Goal: Ask a question

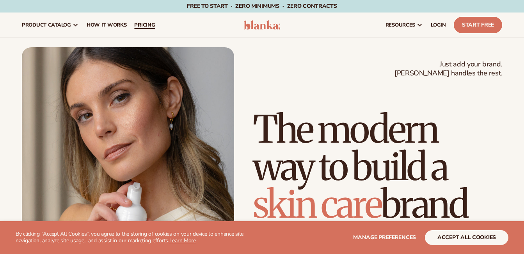
click at [137, 25] on span "pricing" at bounding box center [144, 25] width 21 height 6
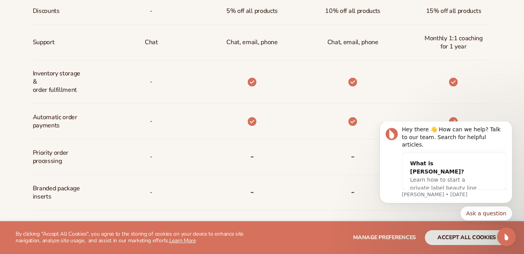
scroll to position [428, 0]
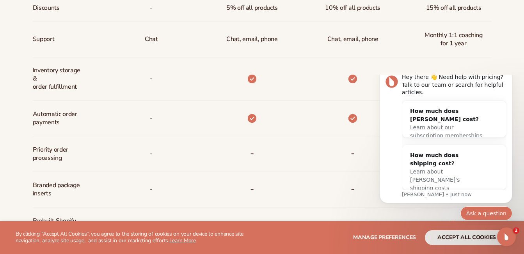
click at [492, 217] on button "Ask a question" at bounding box center [487, 213] width 52 height 14
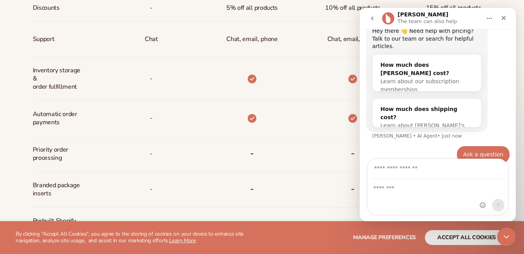
scroll to position [43, 0]
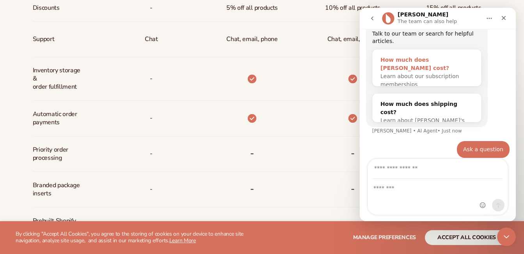
click at [410, 56] on div "How much does [PERSON_NAME] cost?" at bounding box center [427, 64] width 93 height 16
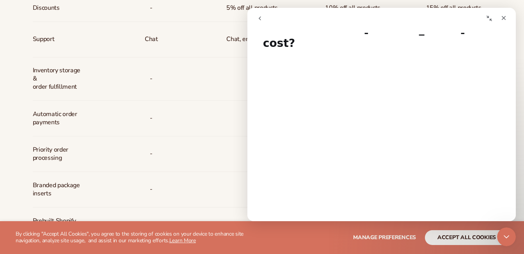
scroll to position [0, 0]
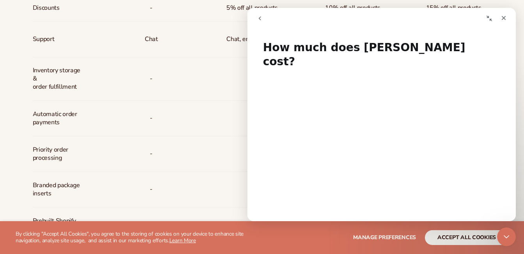
click at [259, 16] on icon "go back" at bounding box center [260, 18] width 6 height 6
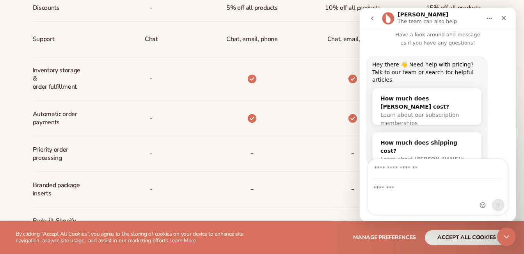
scroll to position [43, 0]
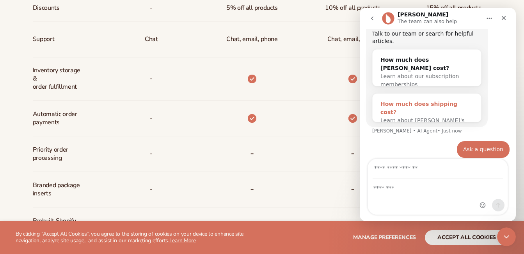
click at [405, 116] on div "Learn about [PERSON_NAME]'s shipping costs" at bounding box center [427, 124] width 93 height 16
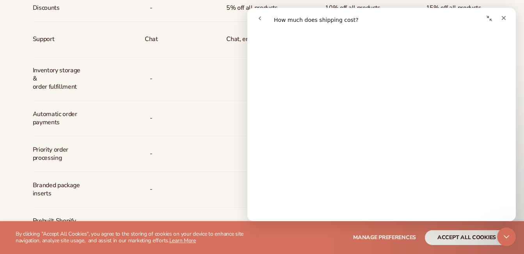
scroll to position [158, 0]
click at [261, 17] on icon "go back" at bounding box center [260, 18] width 2 height 4
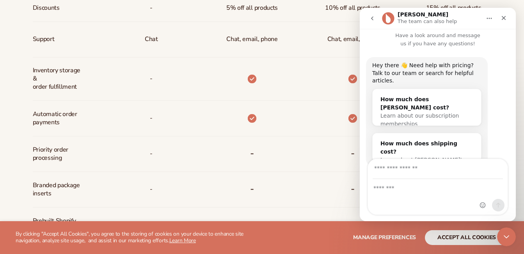
scroll to position [43, 0]
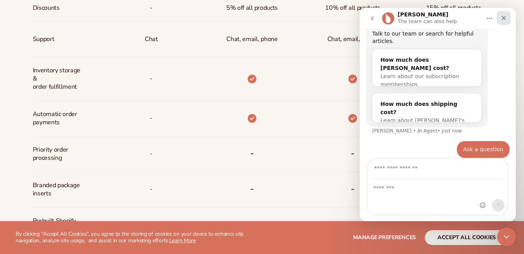
click at [503, 12] on div "Close" at bounding box center [504, 18] width 14 height 14
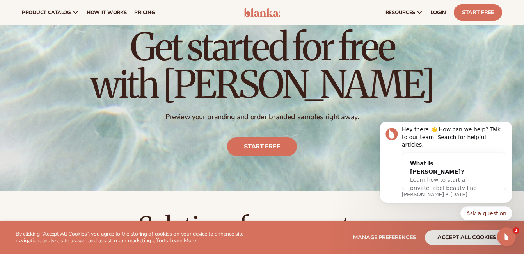
scroll to position [0, 0]
